Goal: Information Seeking & Learning: Check status

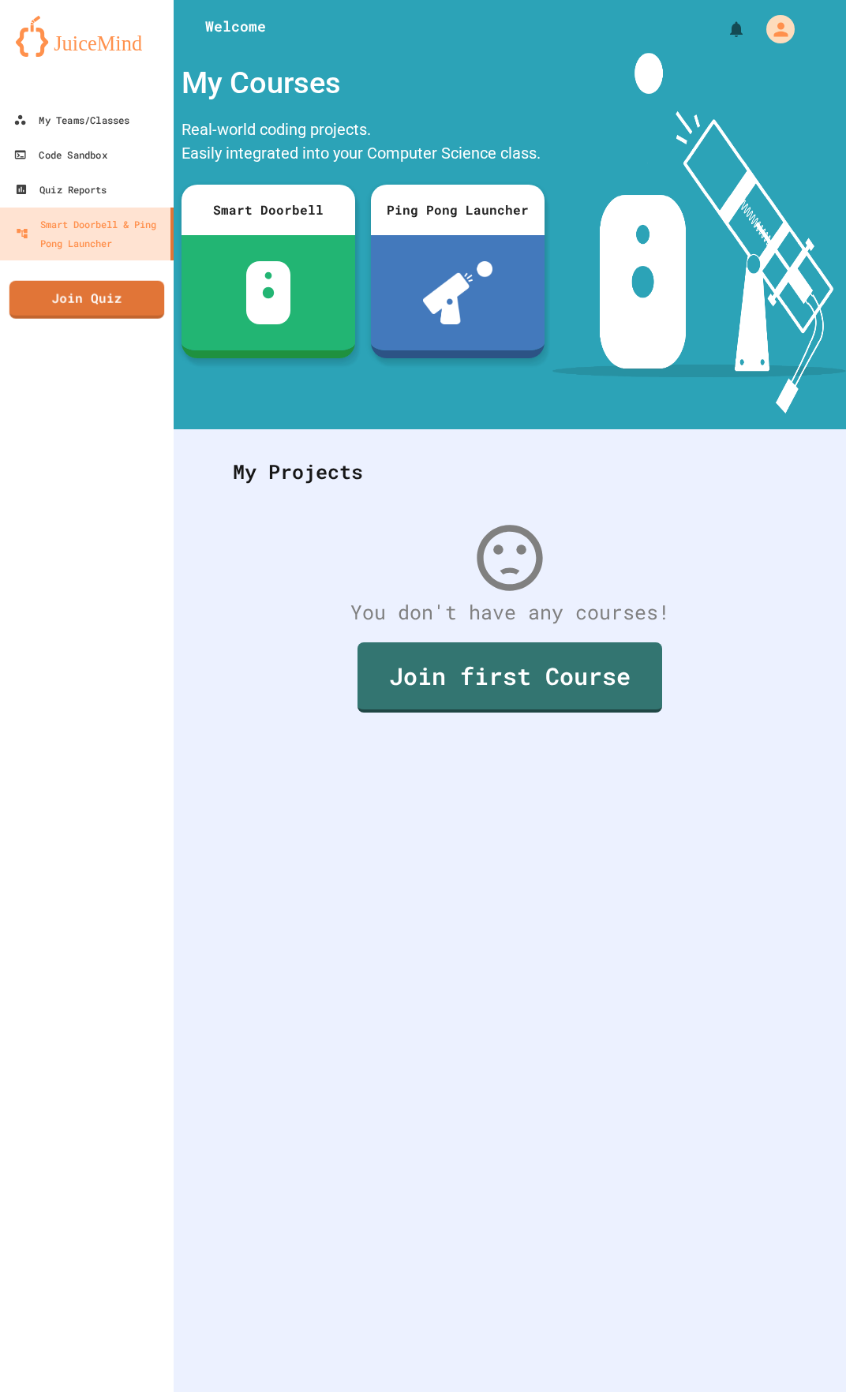
click at [104, 99] on div at bounding box center [87, 87] width 174 height 32
click at [103, 117] on div "My Teams/Classes" at bounding box center [71, 120] width 116 height 20
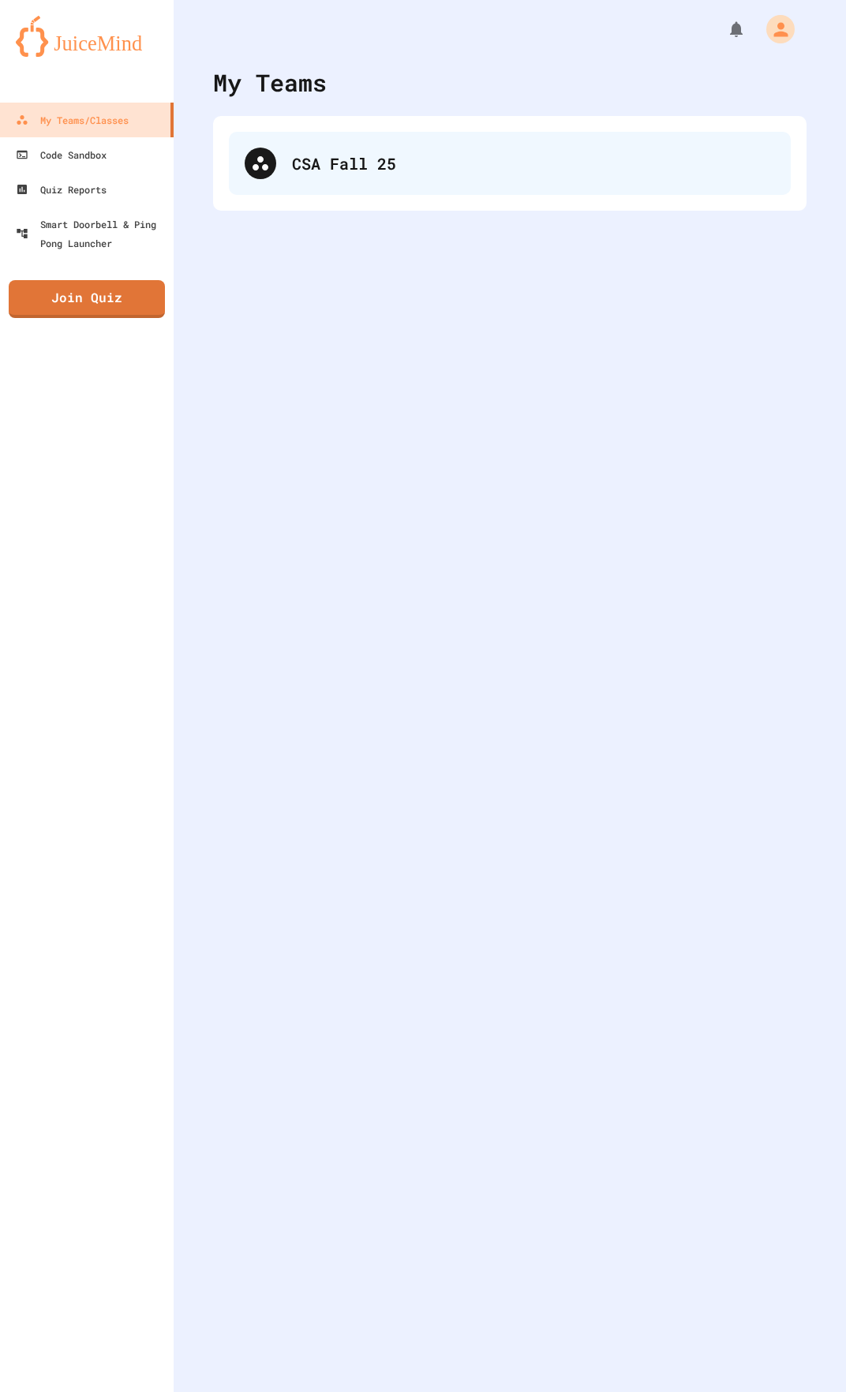
click at [277, 174] on div "CSA Fall 25" at bounding box center [510, 163] width 562 height 63
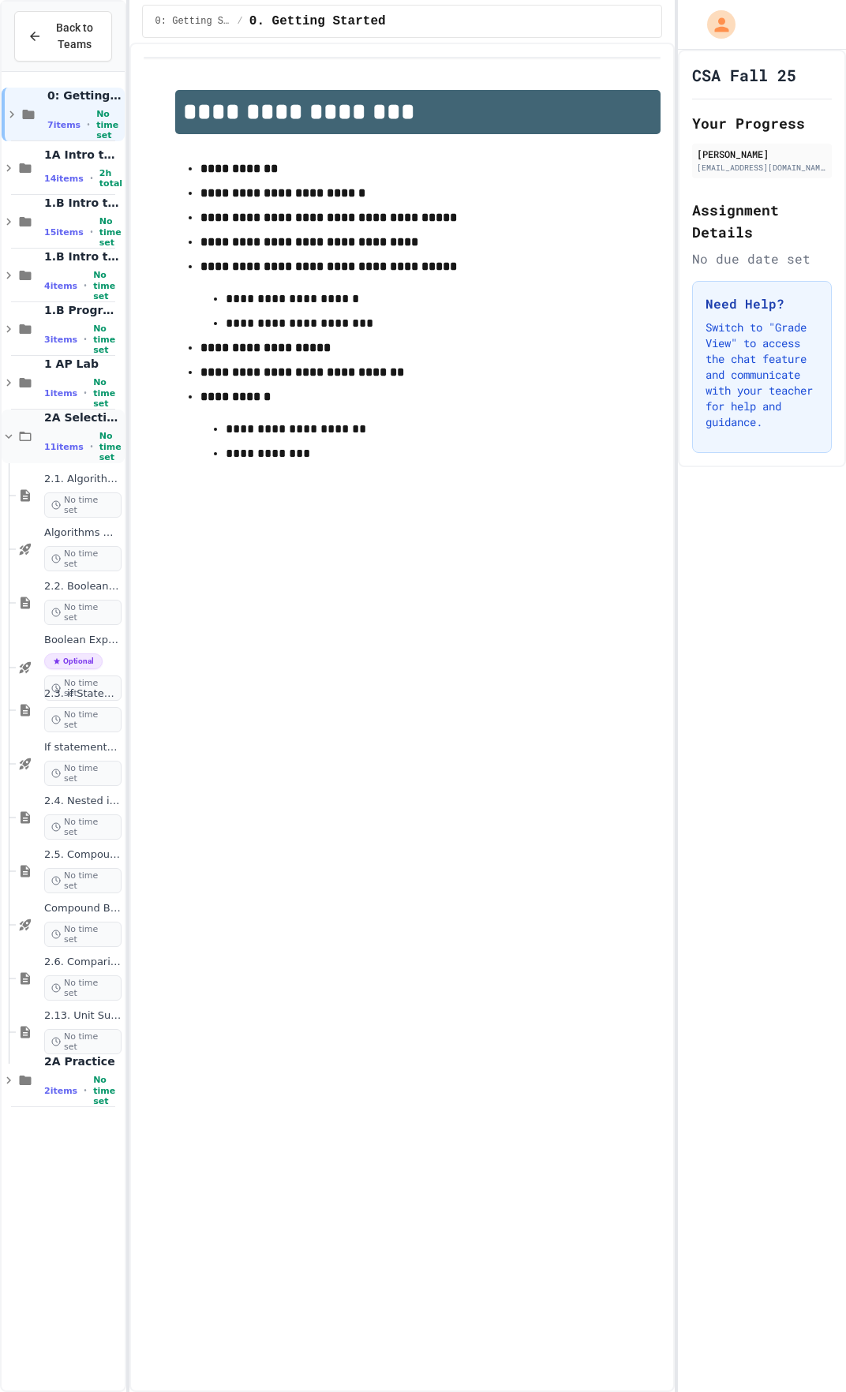
click at [19, 441] on icon at bounding box center [25, 436] width 19 height 14
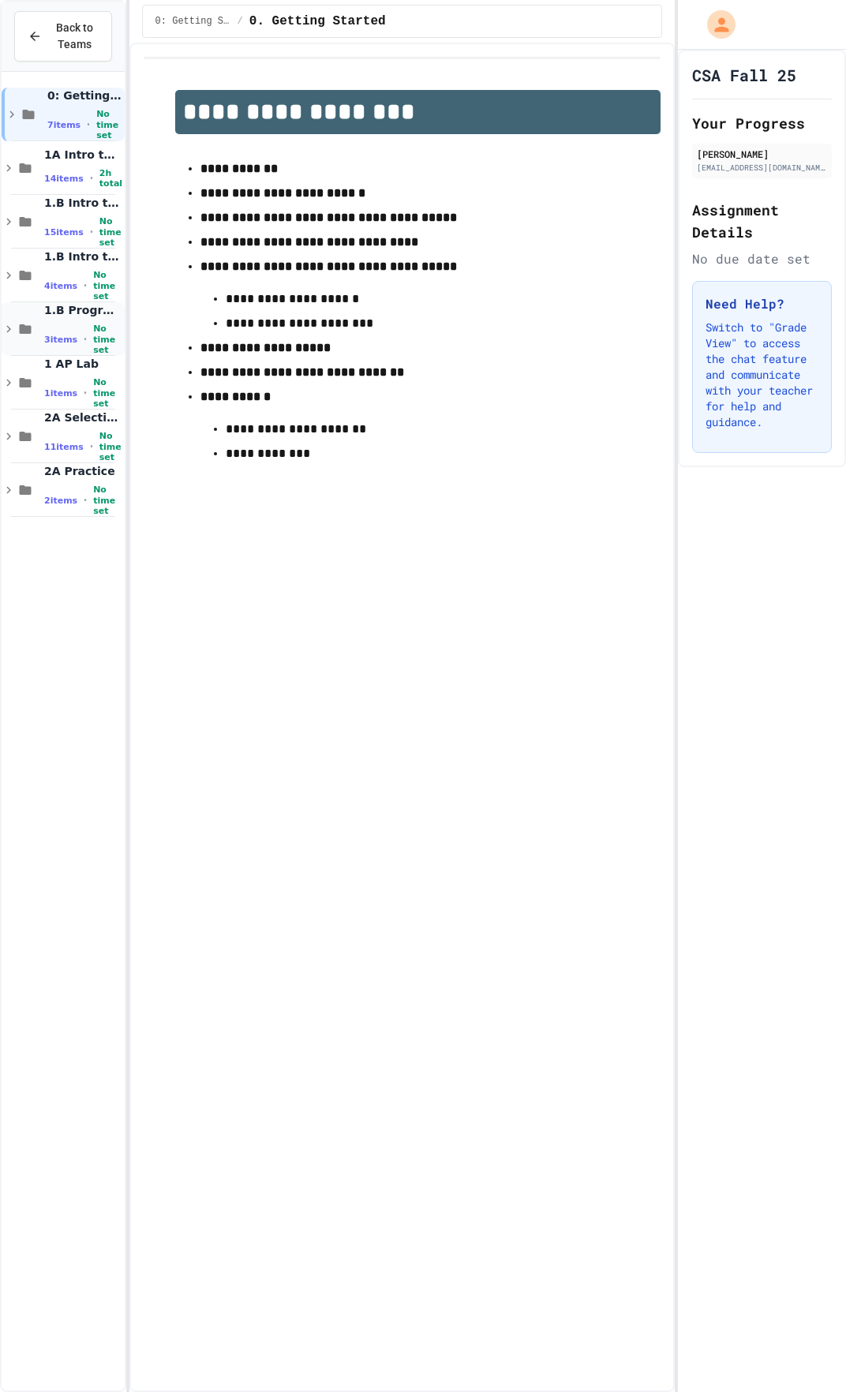
click at [32, 339] on div "1.B Programming Challenges 3 items • No time set" at bounding box center [63, 329] width 123 height 54
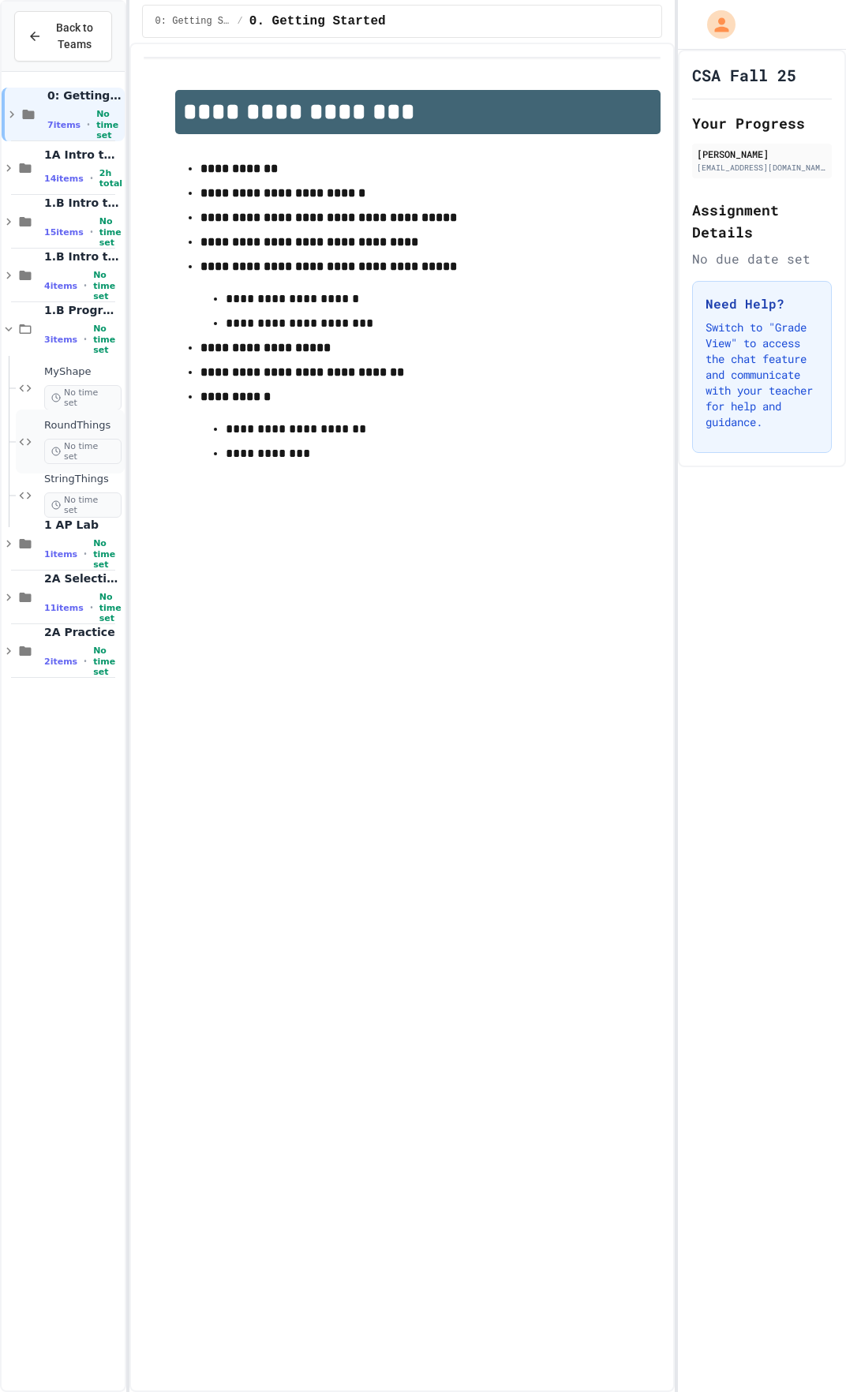
click at [54, 427] on span "RoundThings" at bounding box center [82, 425] width 77 height 13
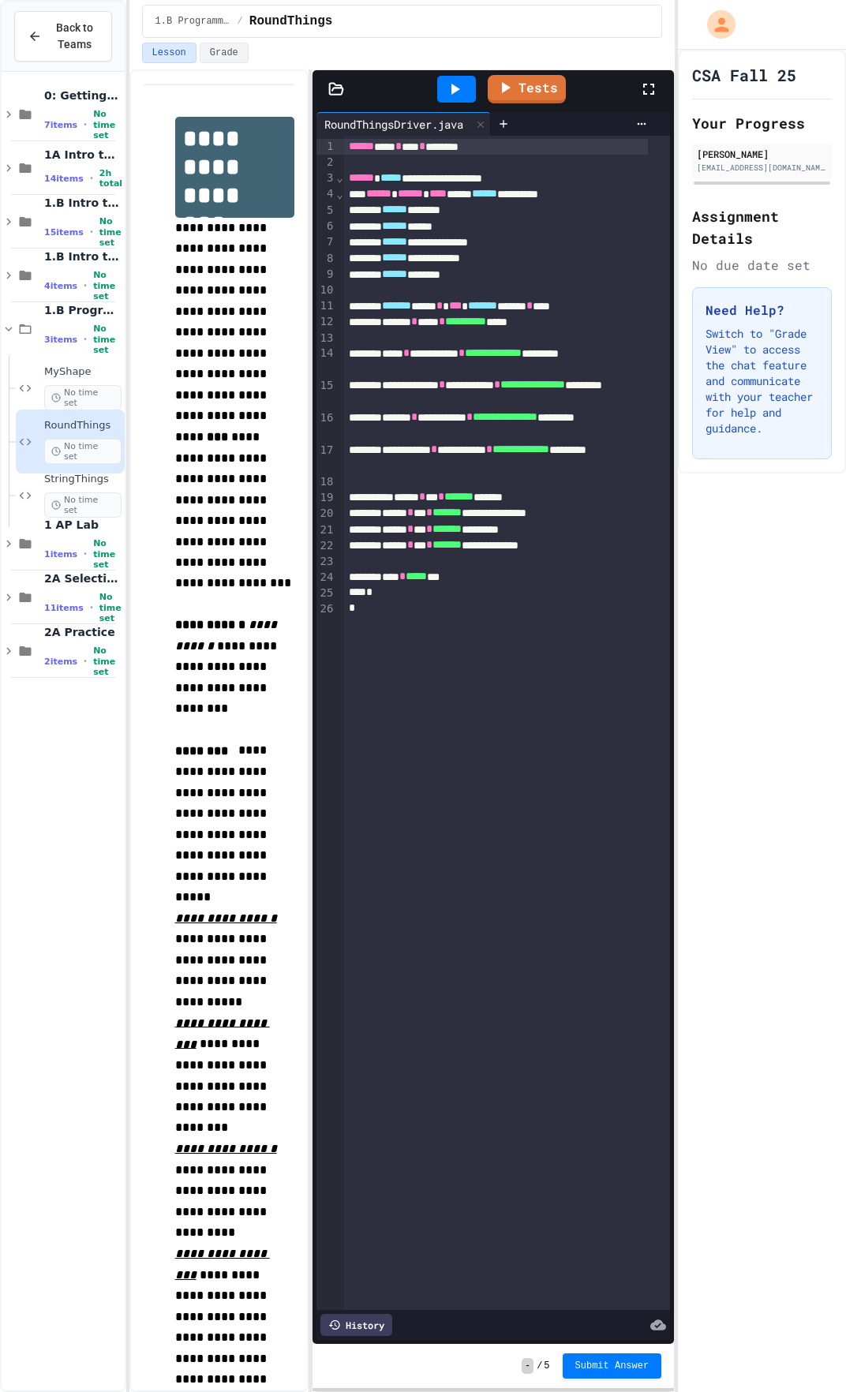
click at [458, 85] on icon at bounding box center [454, 89] width 19 height 19
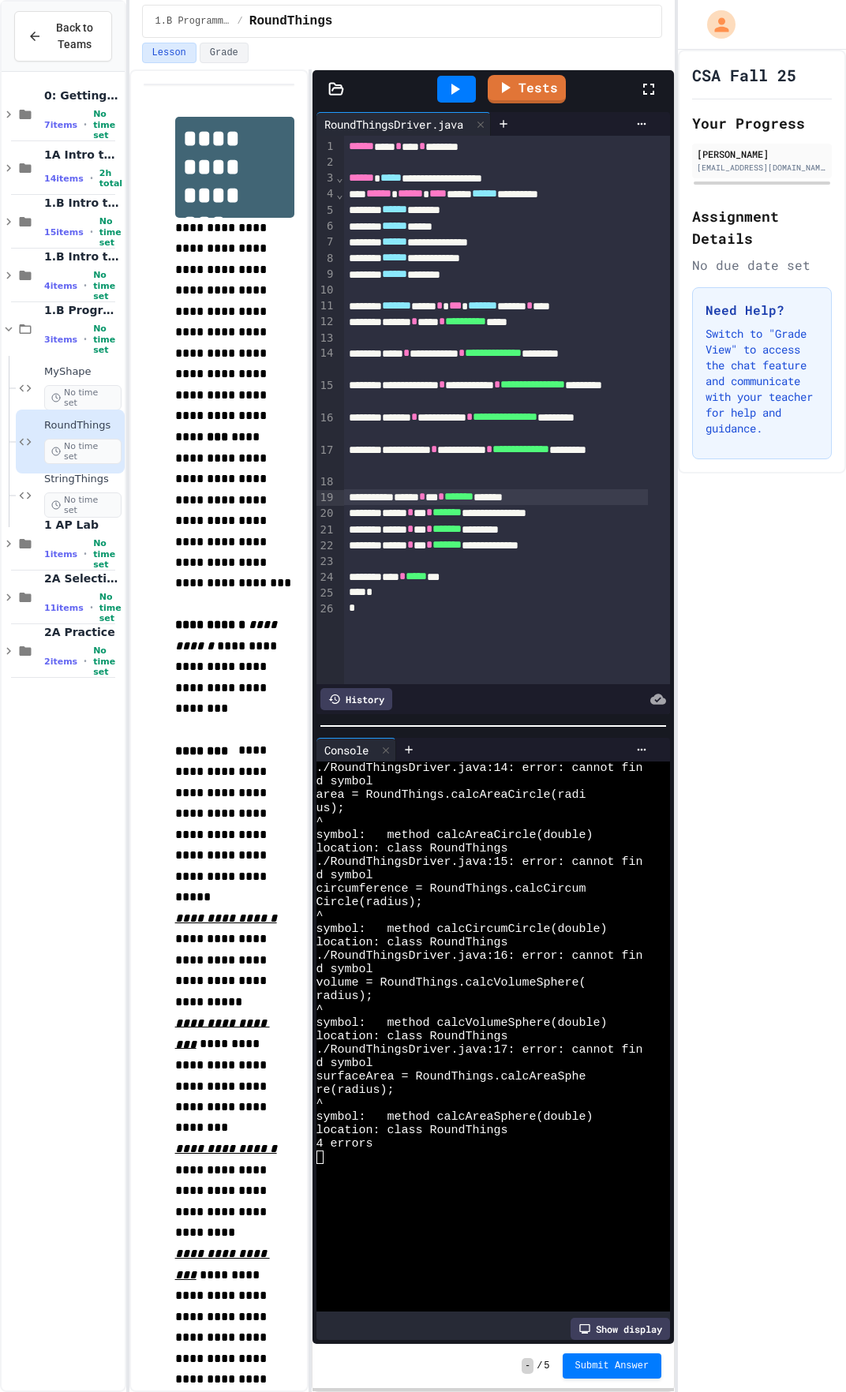
click at [411, 489] on div "****** * *** * ******* *******" at bounding box center [496, 497] width 305 height 16
click at [544, 509] on div "**********" at bounding box center [496, 513] width 305 height 16
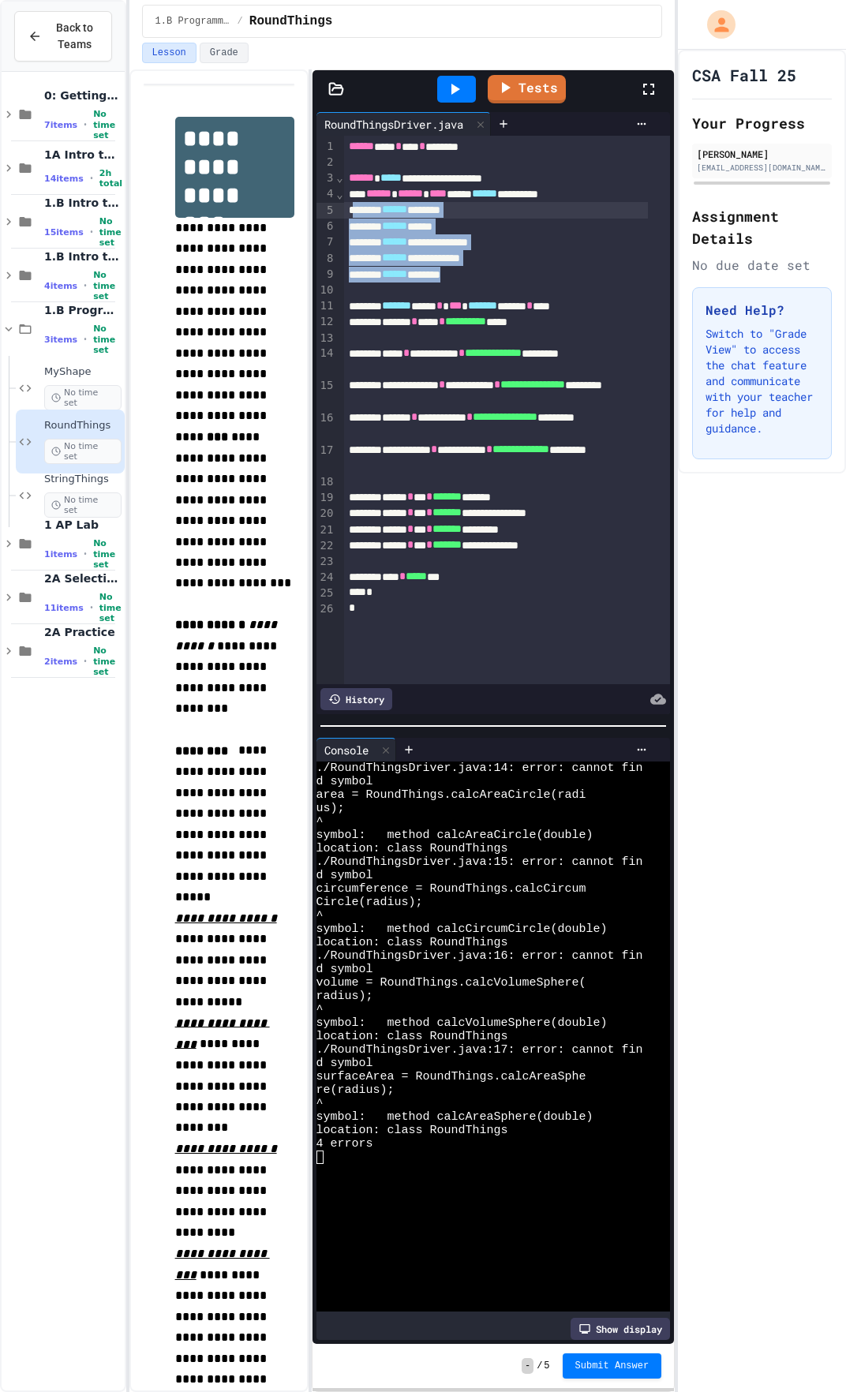
drag, startPoint x: 505, startPoint y: 279, endPoint x: 352, endPoint y: 216, distance: 165.6
click at [352, 216] on div "**********" at bounding box center [507, 410] width 326 height 548
click at [352, 216] on div "****** *******" at bounding box center [496, 210] width 305 height 16
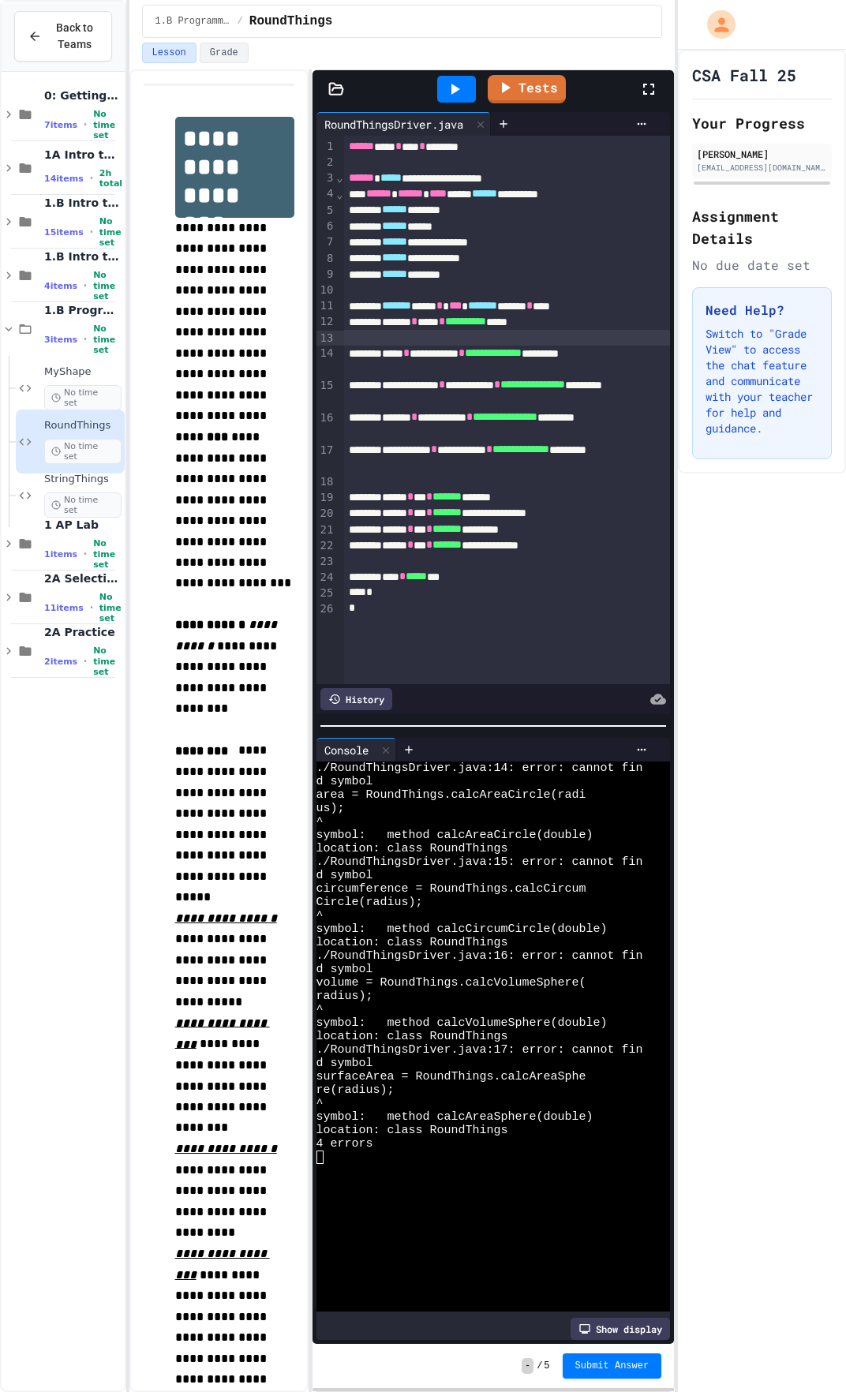
click at [496, 345] on div at bounding box center [507, 338] width 326 height 16
click at [530, 87] on link "Tests" at bounding box center [527, 88] width 80 height 30
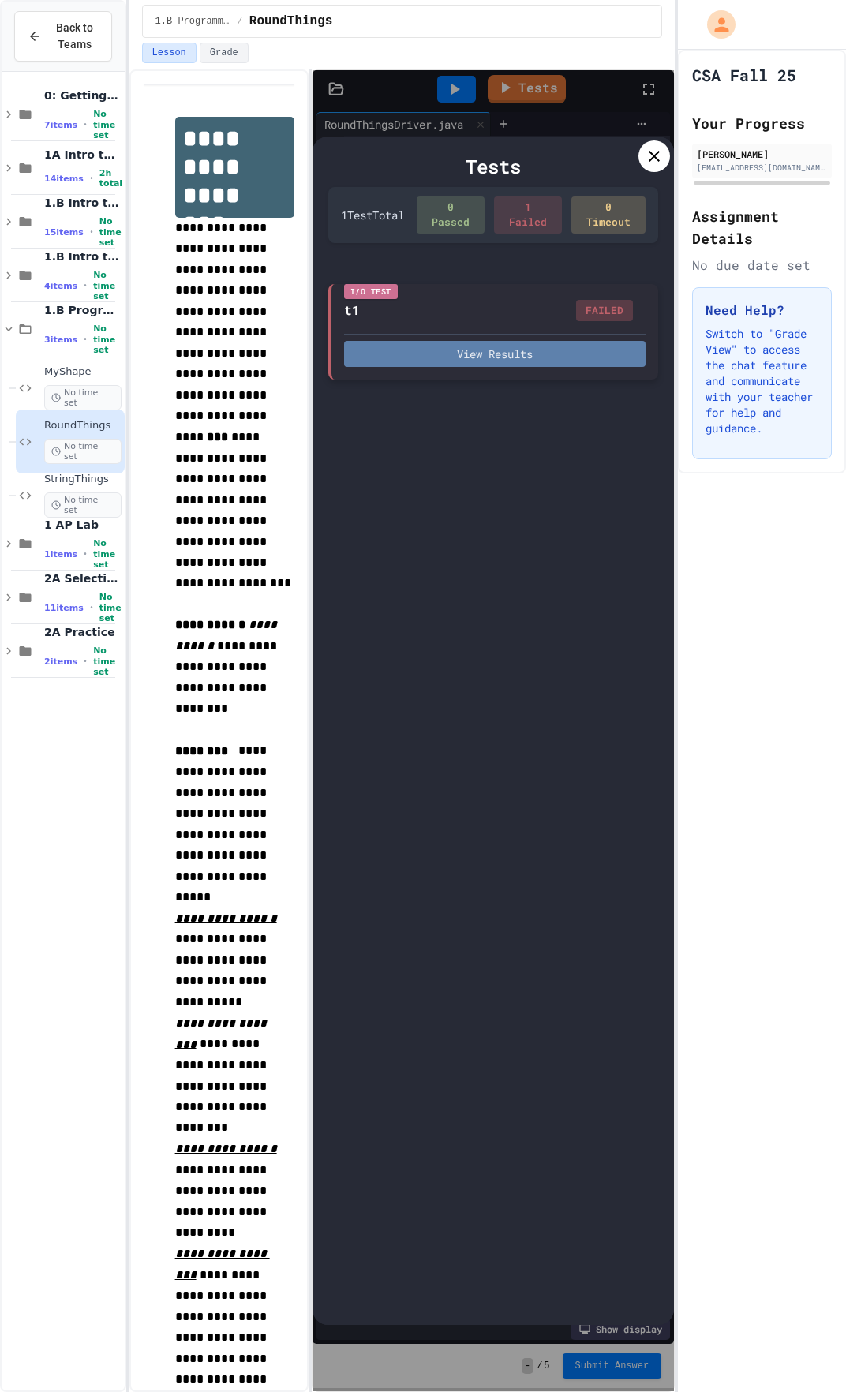
click at [392, 361] on button "View Results" at bounding box center [495, 354] width 302 height 26
drag, startPoint x: 150, startPoint y: 507, endPoint x: 261, endPoint y: 562, distance: 124.2
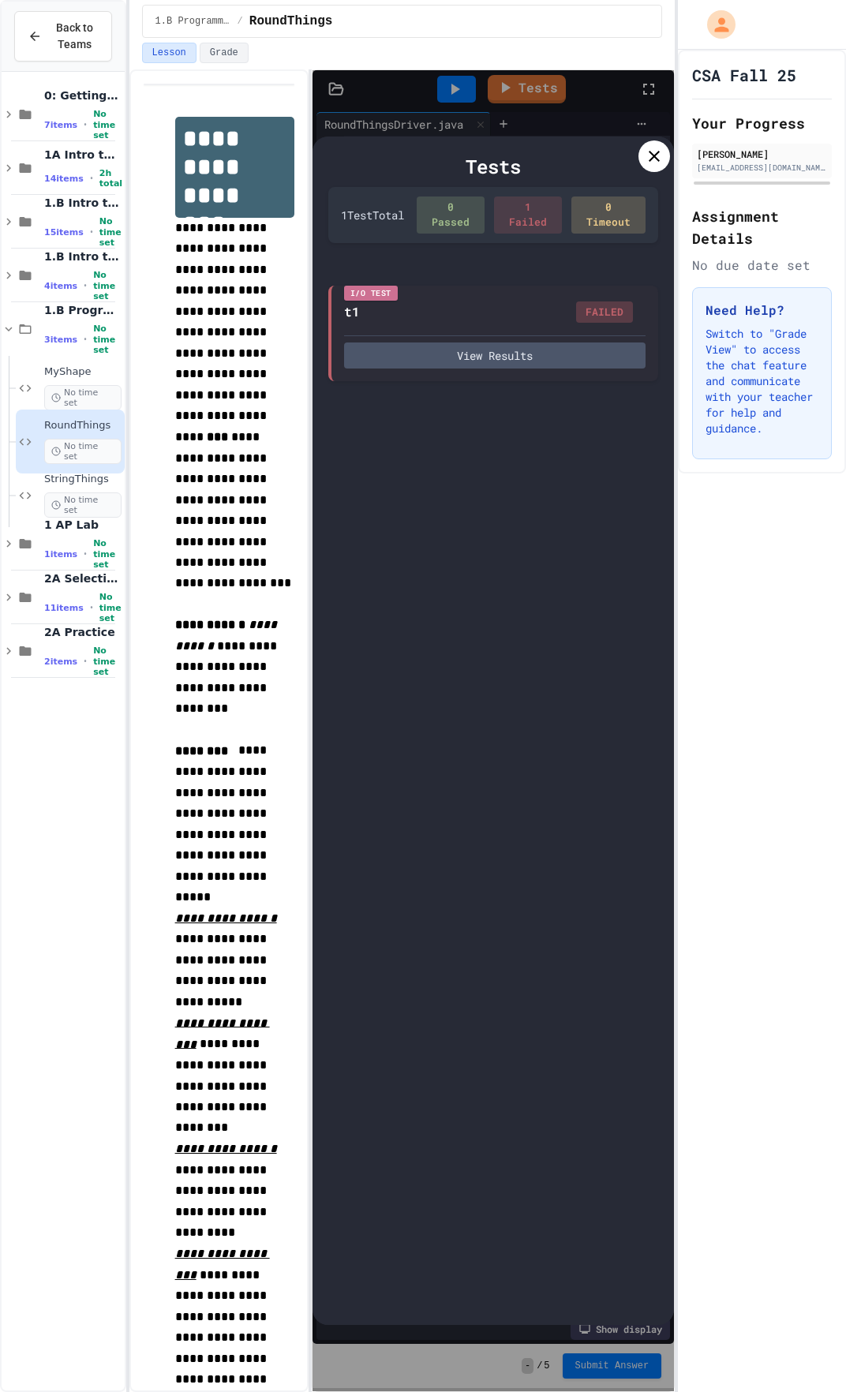
drag, startPoint x: 261, startPoint y: 562, endPoint x: 524, endPoint y: 601, distance: 265.5
click at [659, 164] on icon at bounding box center [654, 156] width 19 height 19
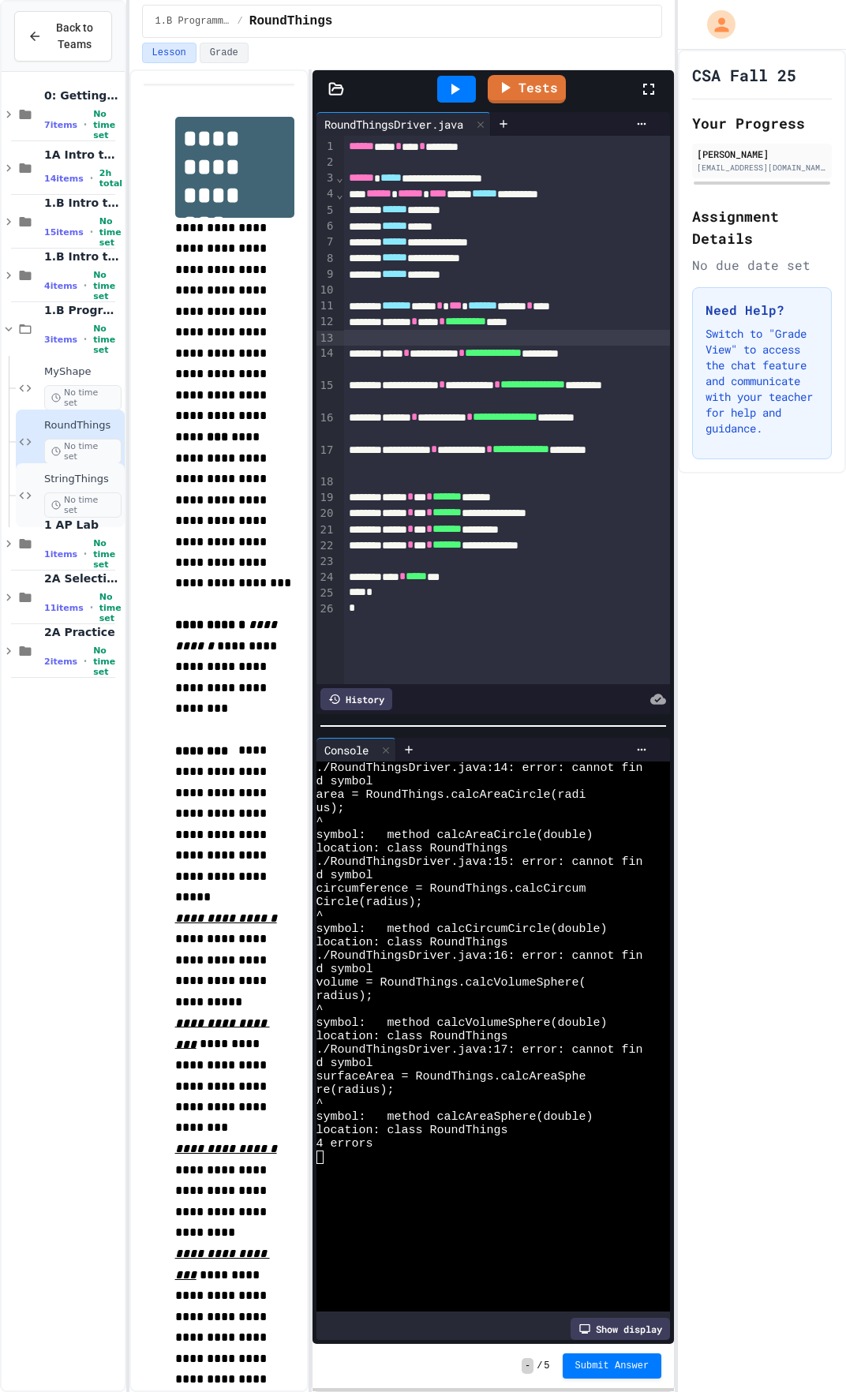
click at [78, 480] on span "StringThings" at bounding box center [82, 479] width 77 height 13
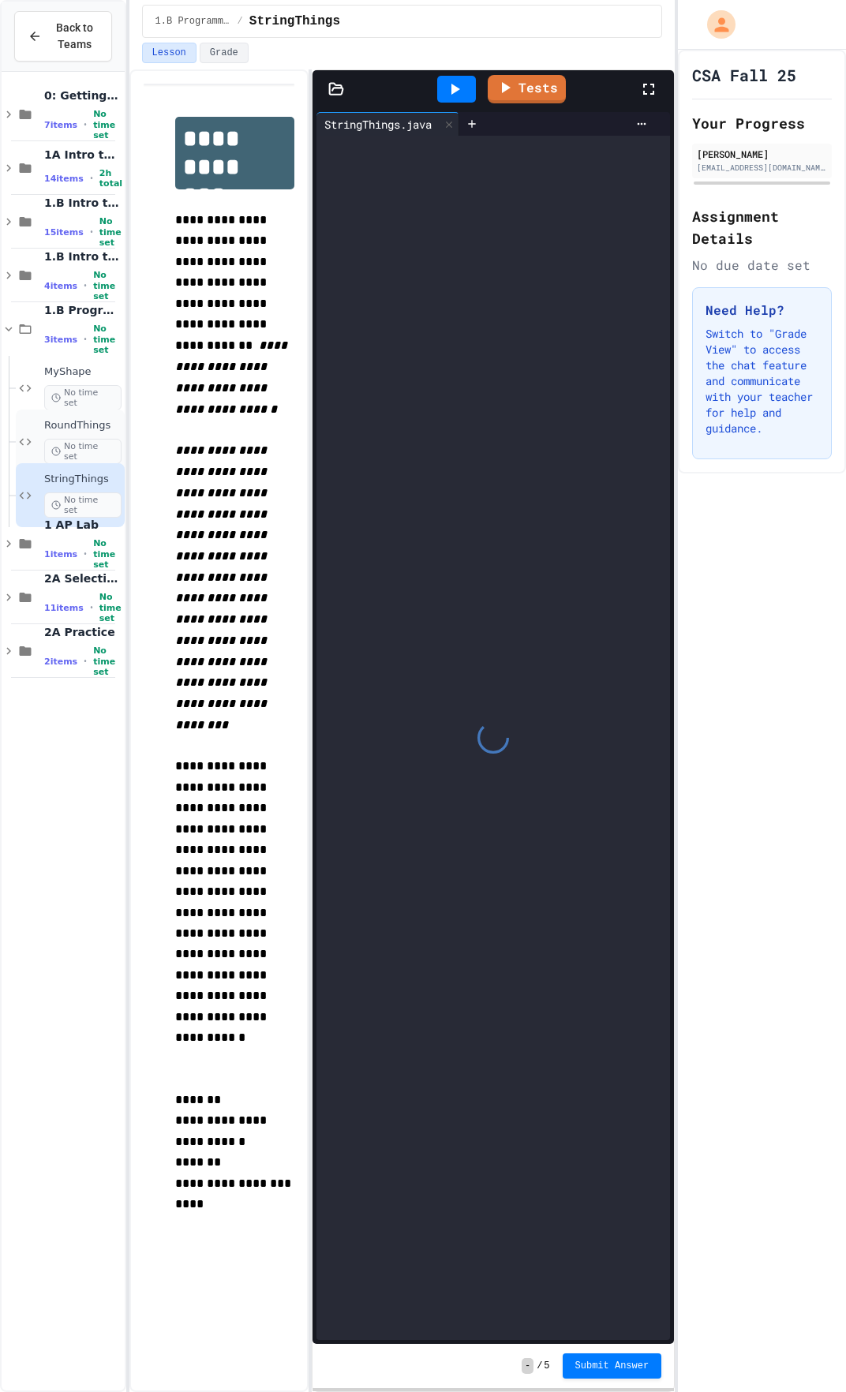
click at [76, 445] on span "No time set" at bounding box center [82, 451] width 77 height 25
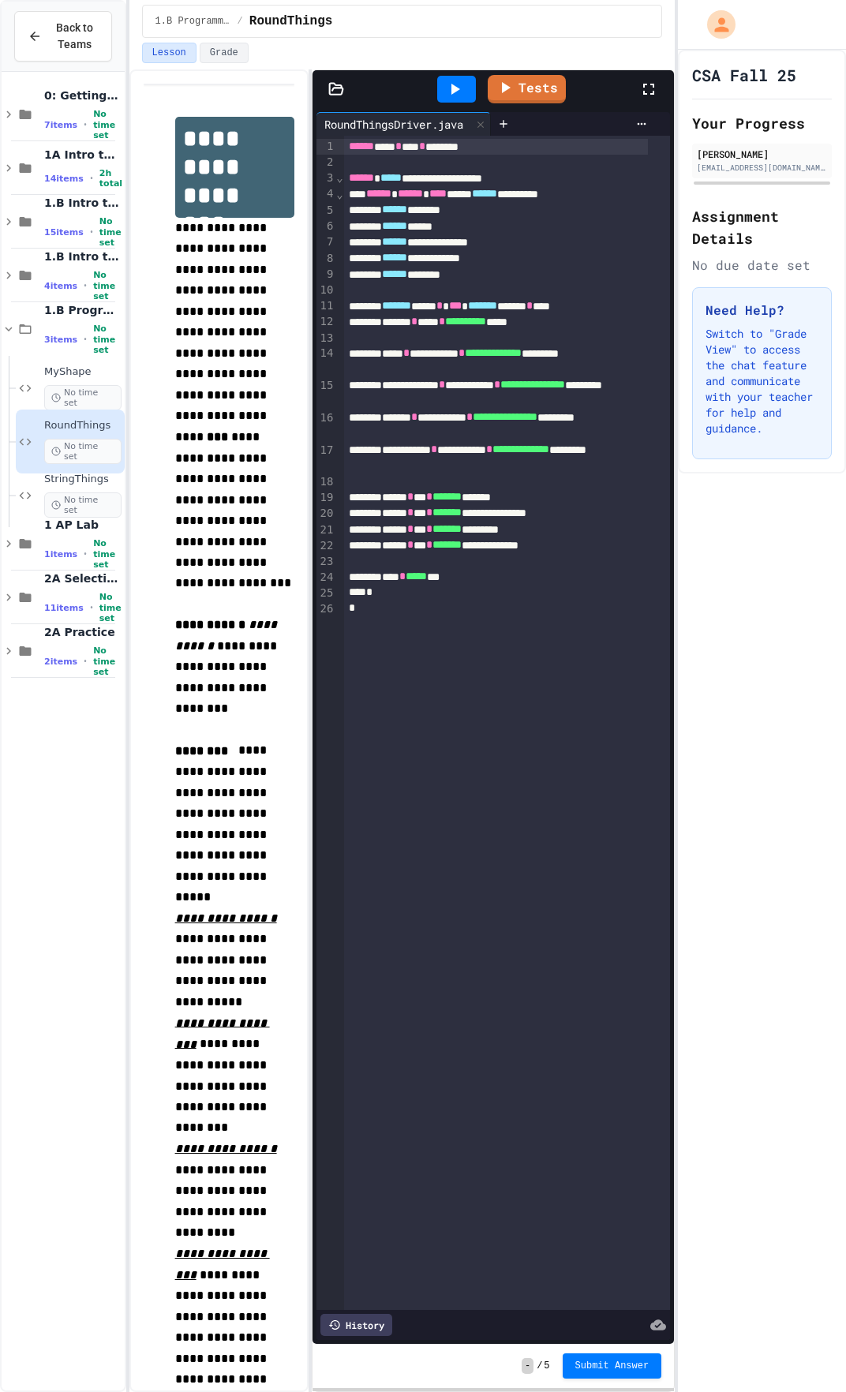
click at [440, 89] on div at bounding box center [456, 89] width 39 height 27
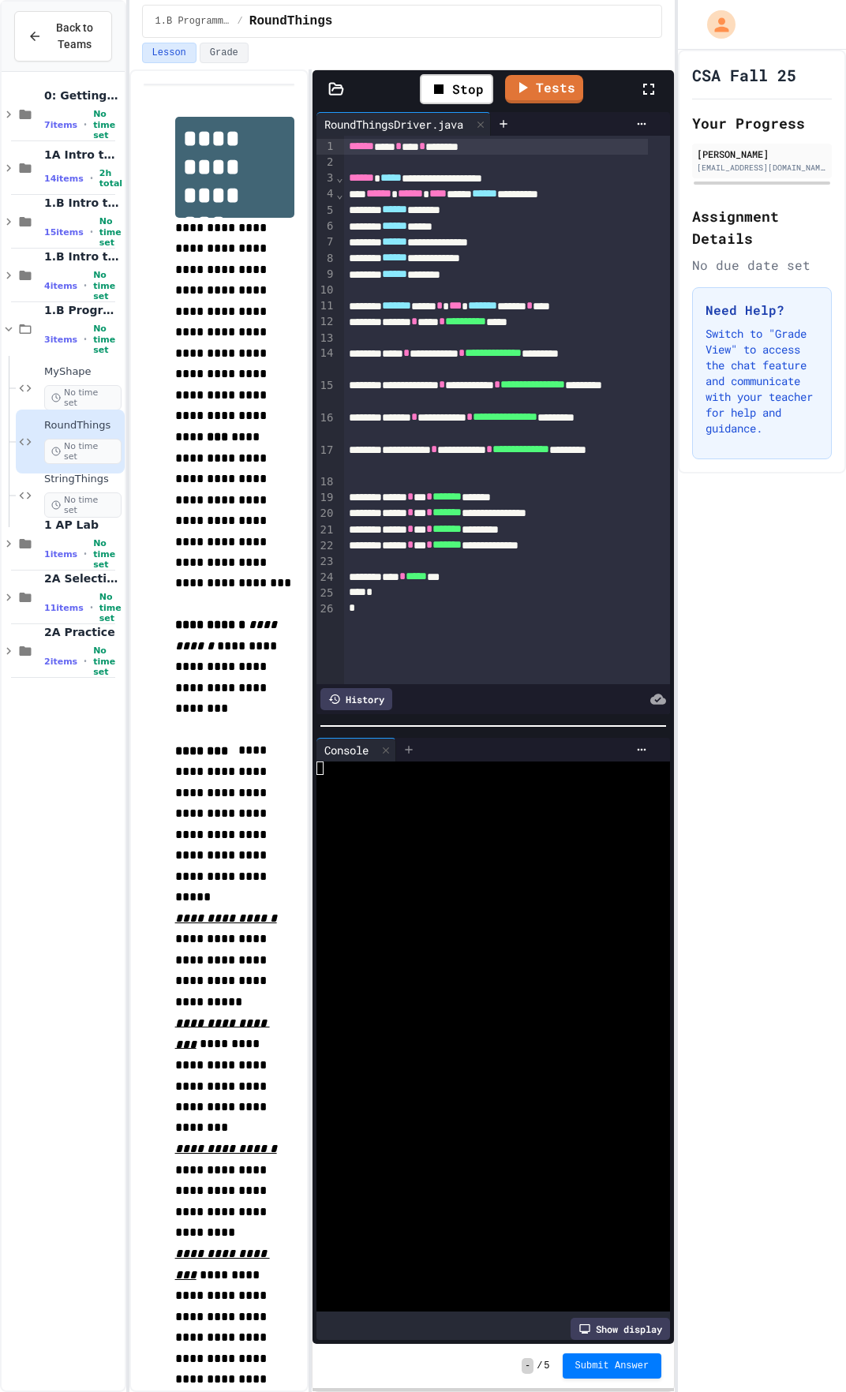
click at [407, 728] on icon at bounding box center [408, 749] width 7 height 7
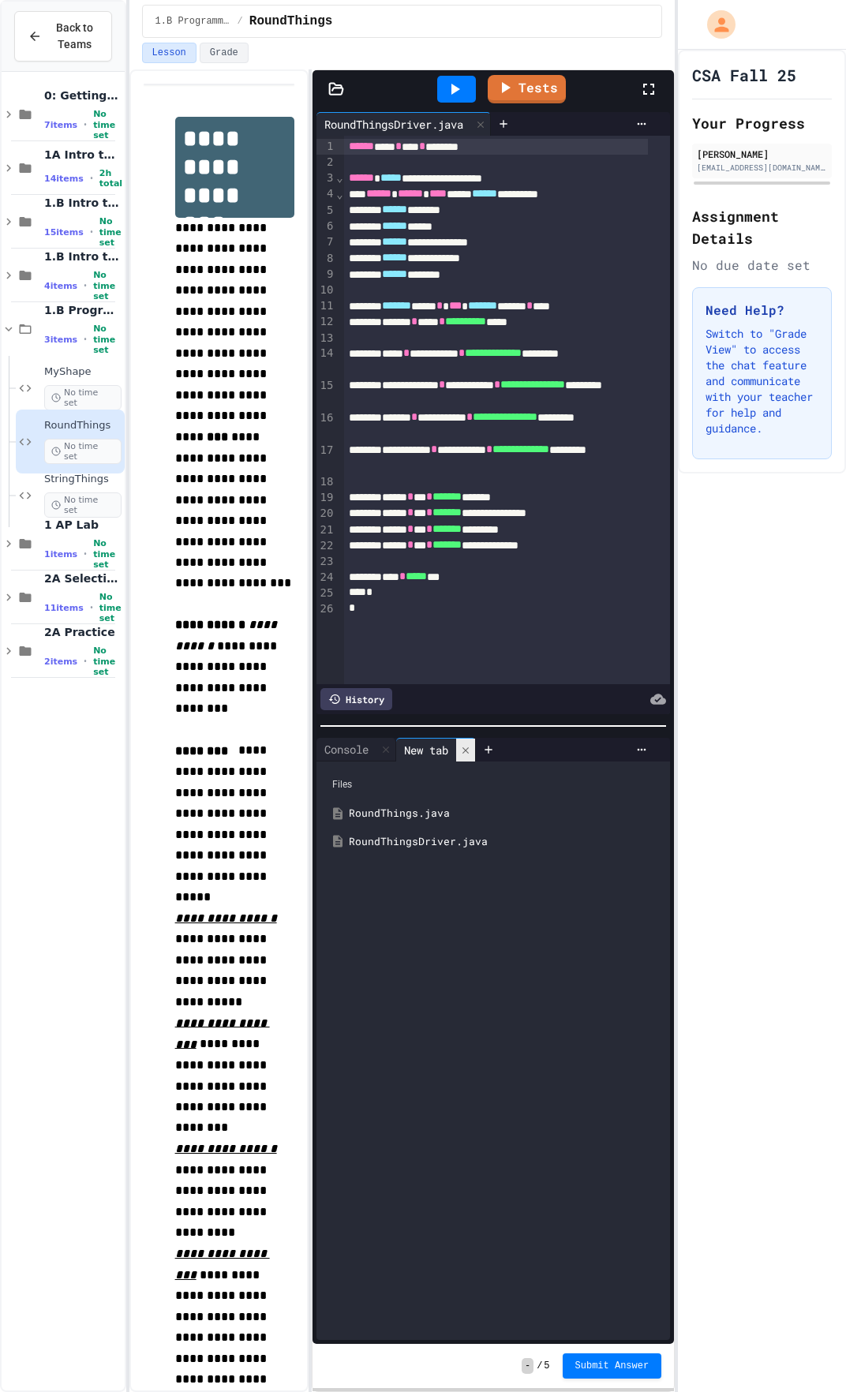
click at [466, 728] on icon at bounding box center [465, 750] width 11 height 11
